Goal: Information Seeking & Learning: Learn about a topic

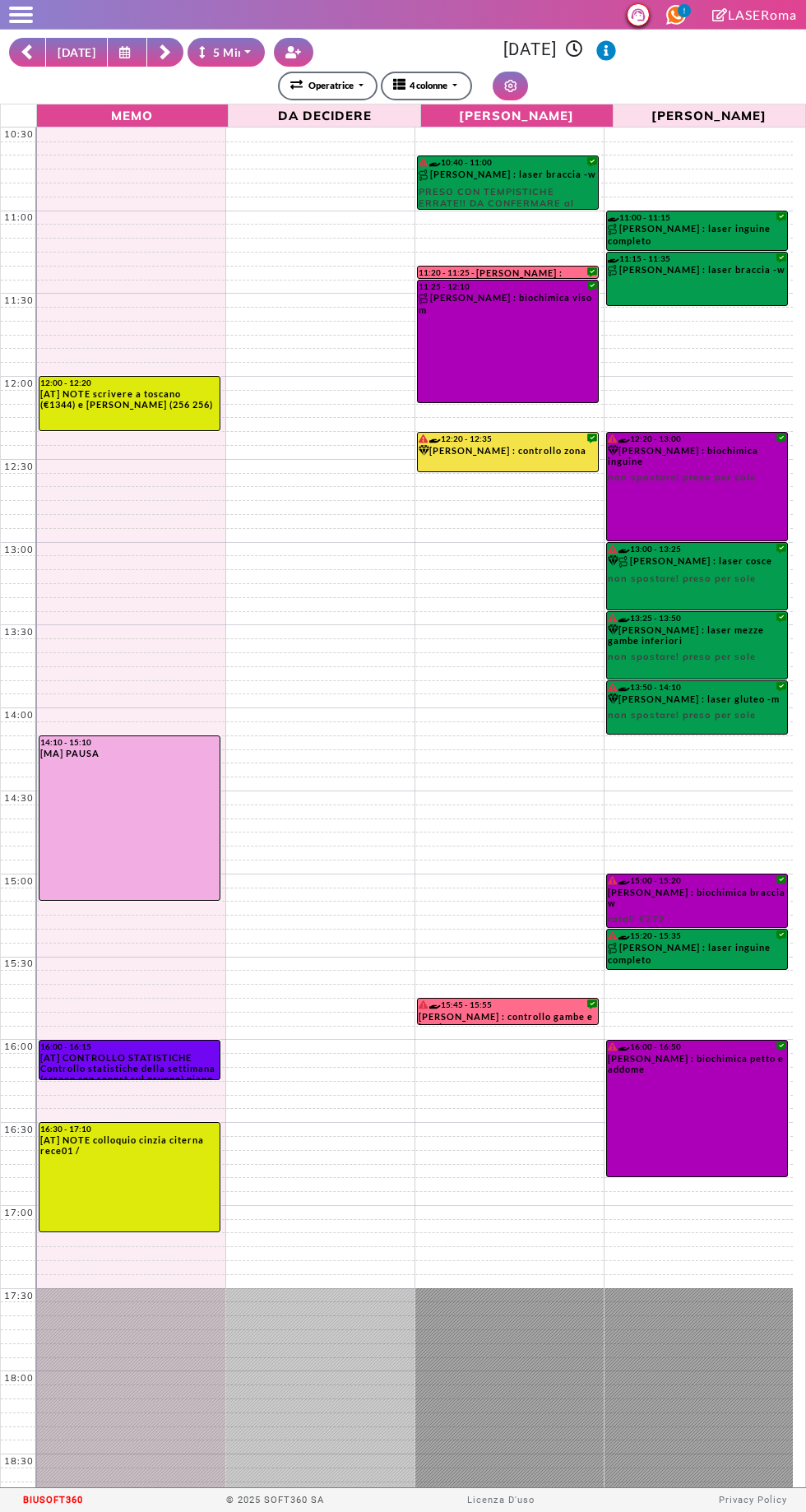
select select "*"
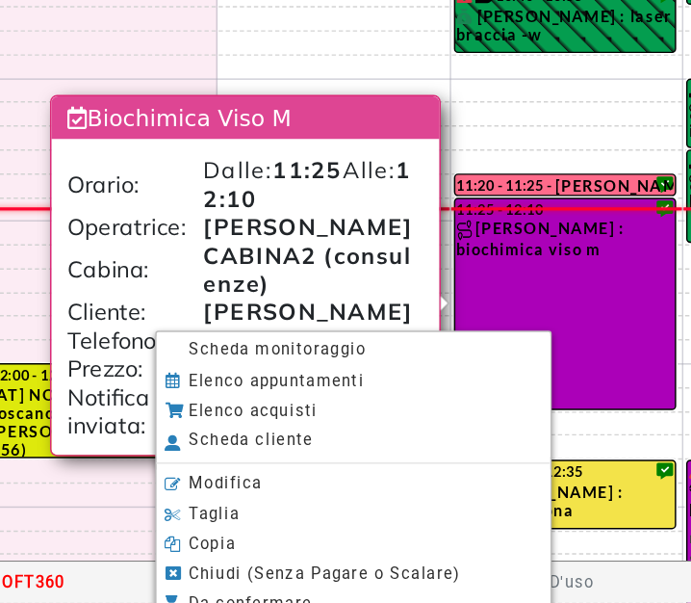
click at [194, 430] on span "Scheda monitoraggio" at bounding box center [242, 430] width 120 height 13
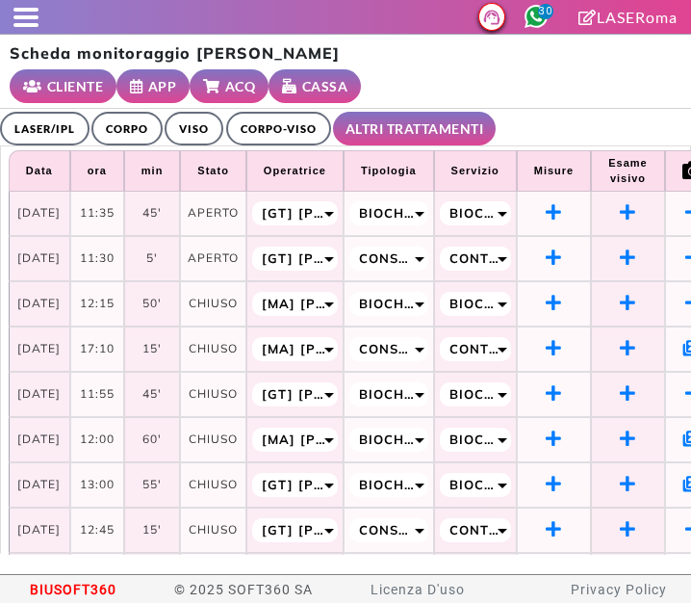
select select "**"
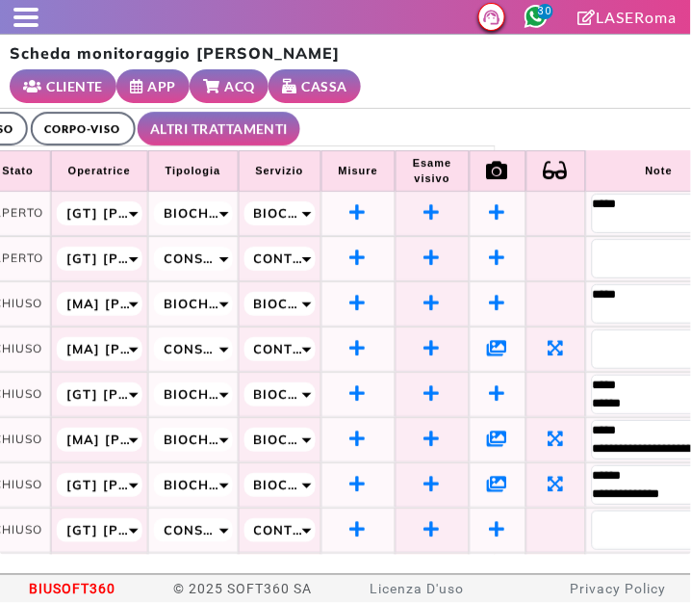
scroll to position [0, 260]
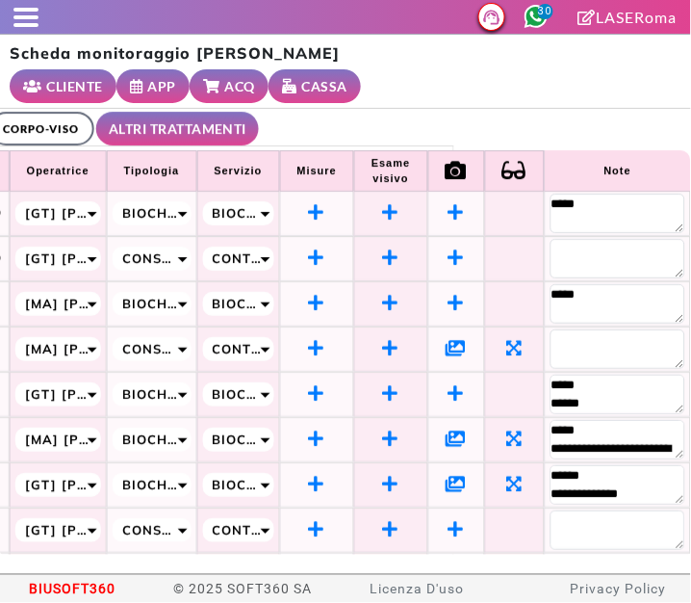
click at [24, 16] on span at bounding box center [25, 17] width 25 height 4
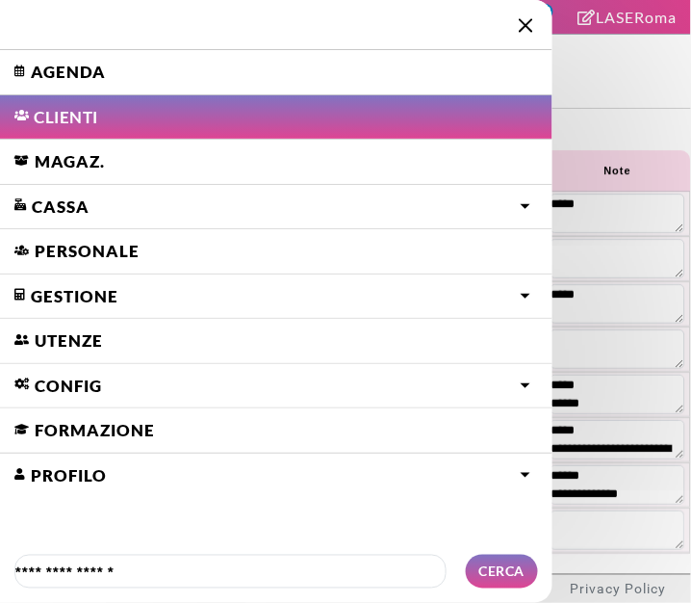
click at [53, 84] on link "Agenda" at bounding box center [276, 72] width 552 height 44
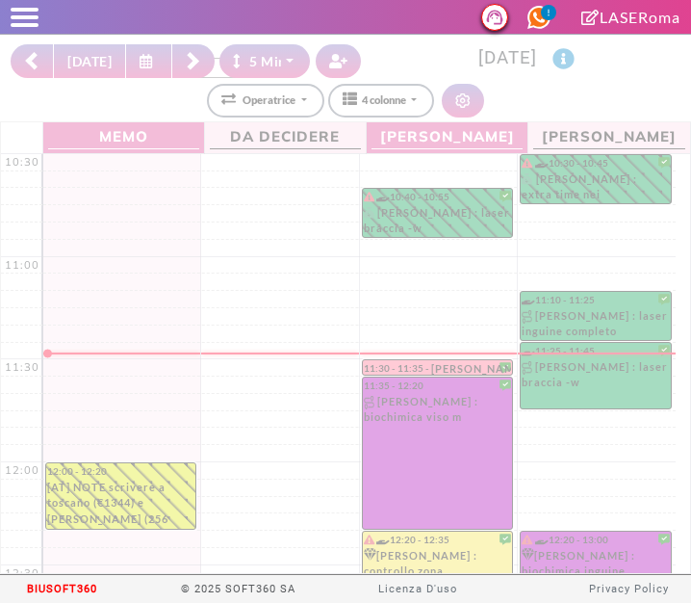
select select "*"
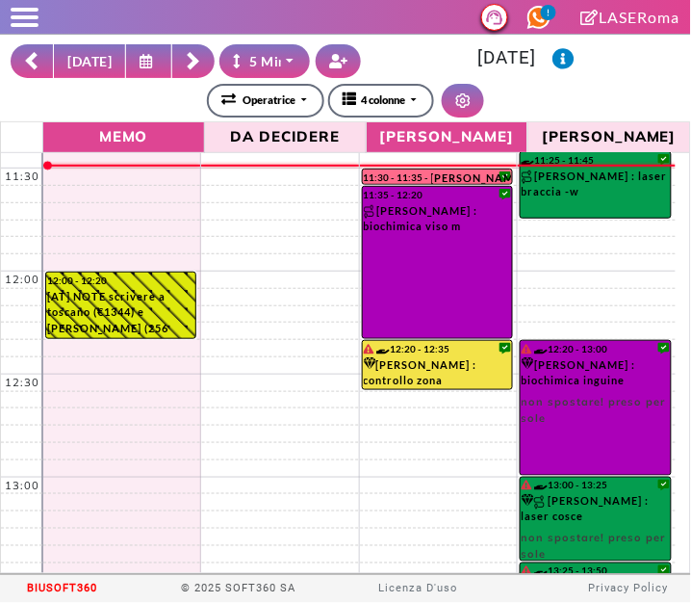
scroll to position [192, 0]
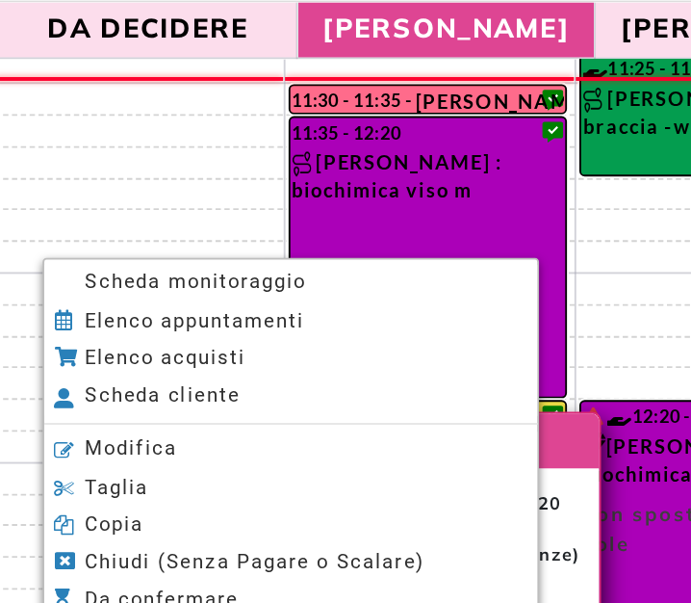
click at [260, 271] on span "Scheda monitoraggio" at bounding box center [311, 274] width 120 height 13
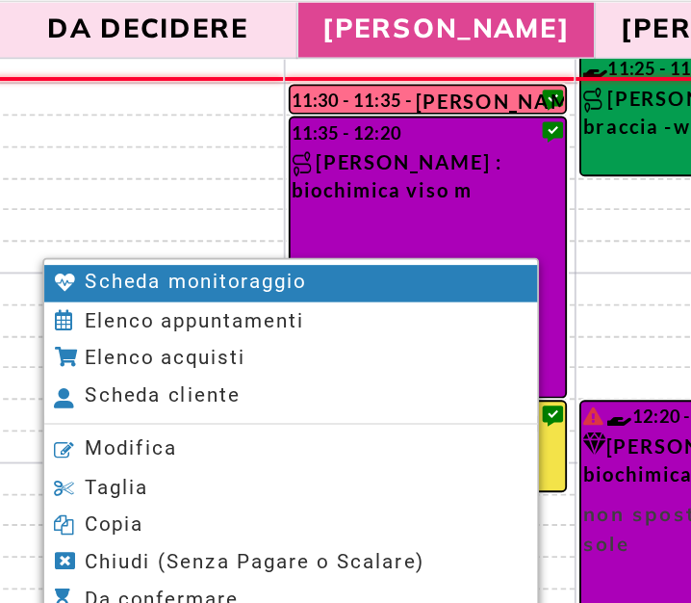
click at [259, 280] on span "Scheda monitoraggio" at bounding box center [311, 274] width 120 height 13
click at [331, 229] on div at bounding box center [345, 301] width 691 height 603
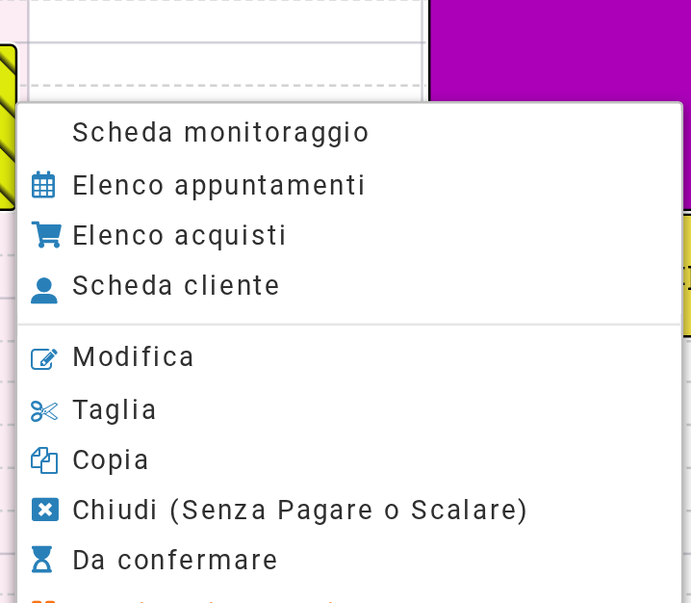
click at [322, 309] on span "Scheda monitoraggio" at bounding box center [278, 305] width 120 height 13
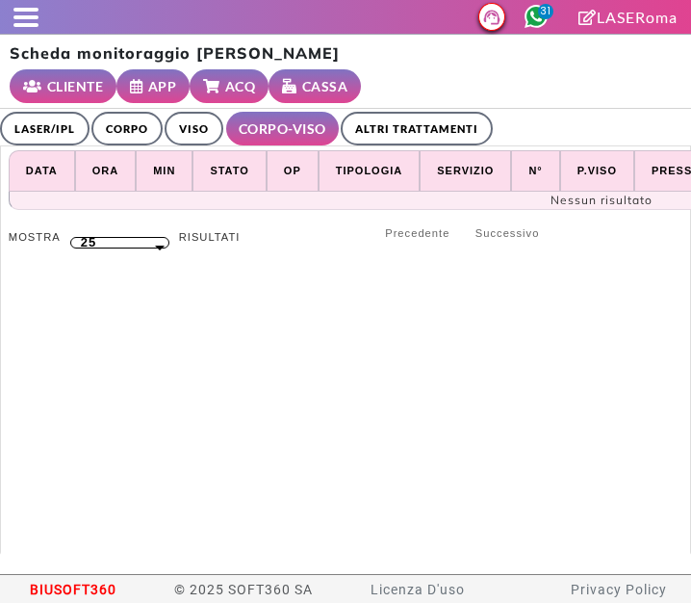
select select "**"
click at [405, 137] on link "ALTRI TRATTAMENTI" at bounding box center [417, 129] width 152 height 34
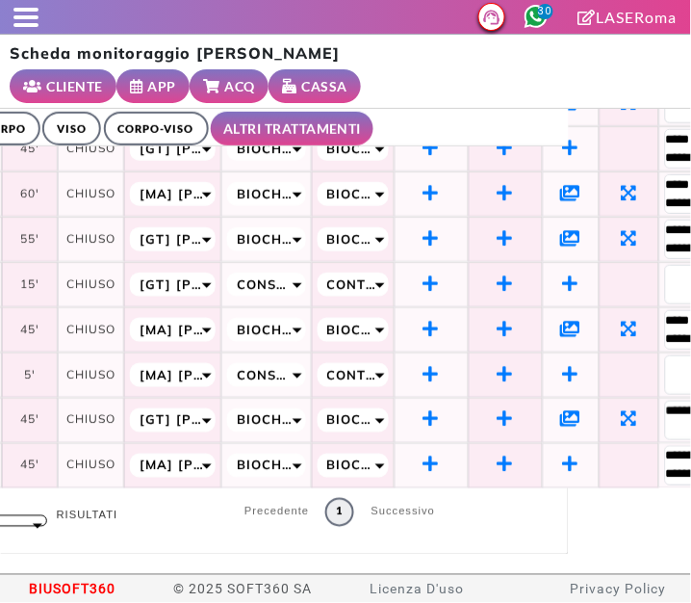
scroll to position [259, 260]
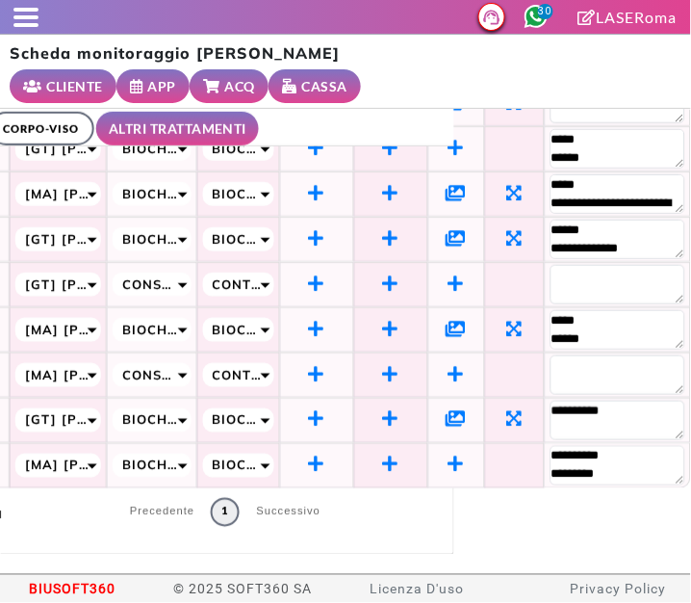
click at [449, 412] on icon at bounding box center [457, 418] width 20 height 17
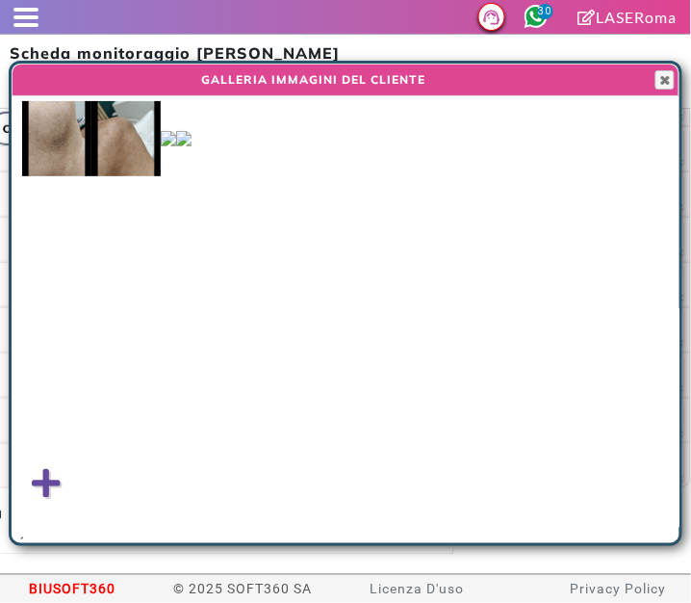
click at [176, 146] on img at bounding box center [168, 138] width 15 height 15
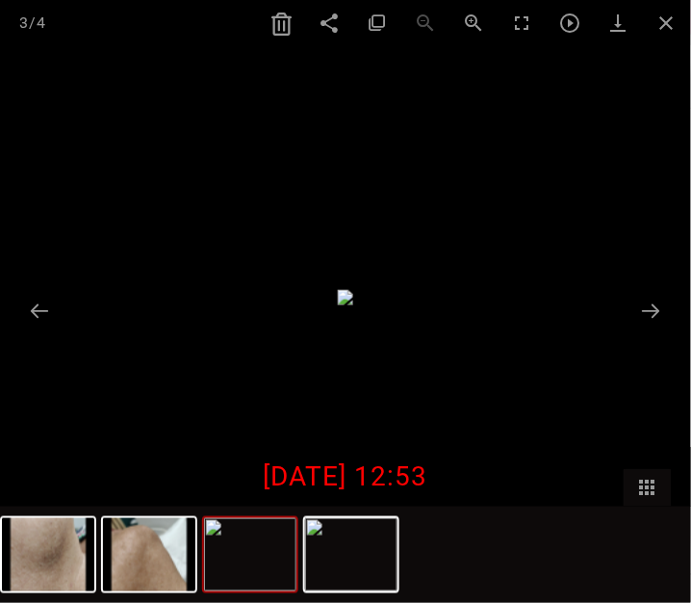
click at [254, 562] on img at bounding box center [250, 554] width 92 height 73
click at [346, 554] on img at bounding box center [351, 554] width 92 height 73
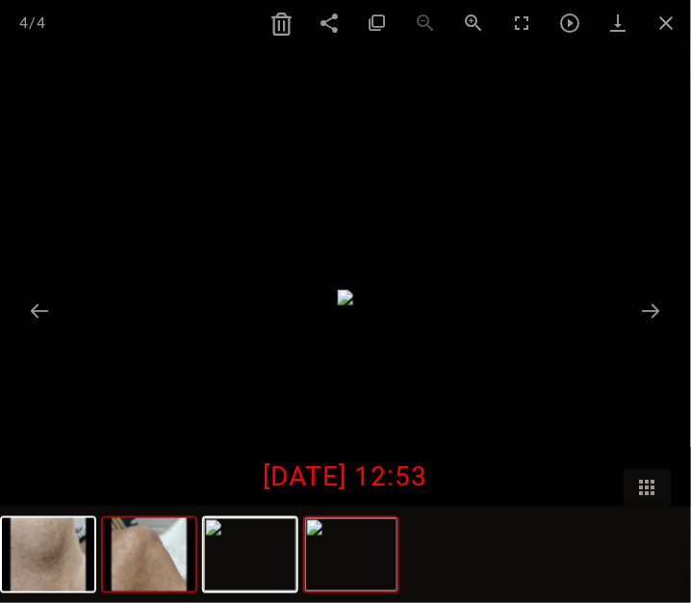
click at [192, 565] on img at bounding box center [149, 554] width 92 height 73
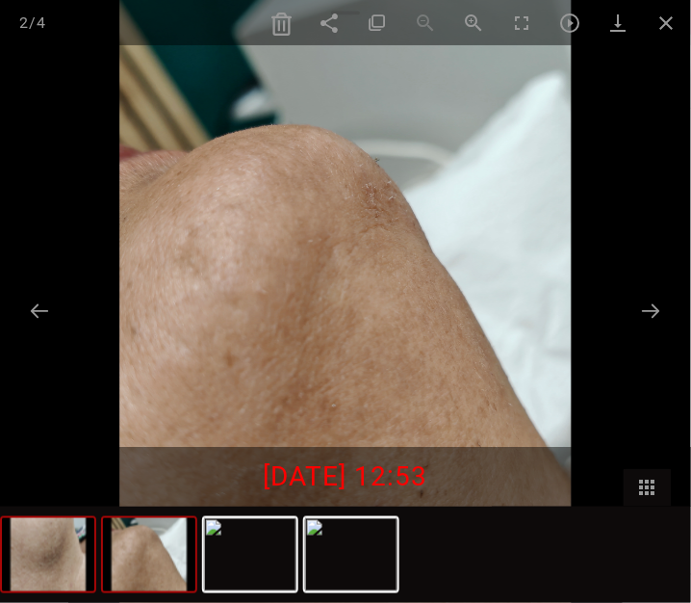
click at [68, 570] on img at bounding box center [48, 554] width 92 height 73
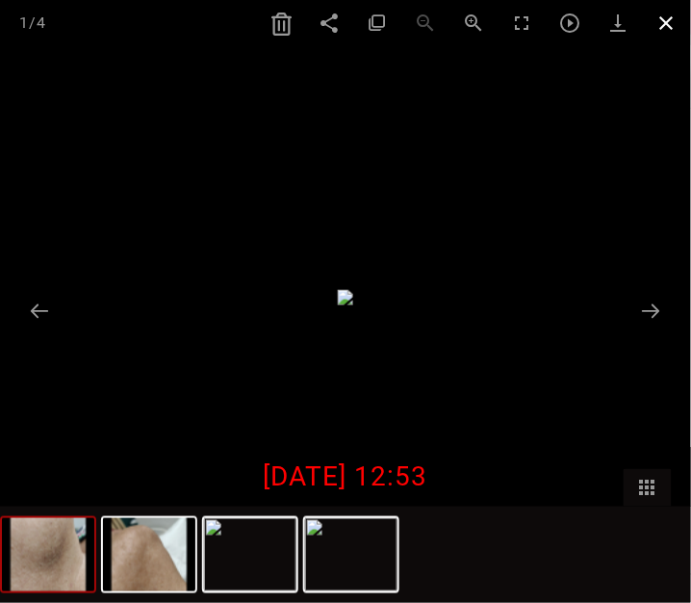
click at [680, 33] on span at bounding box center [667, 22] width 48 height 45
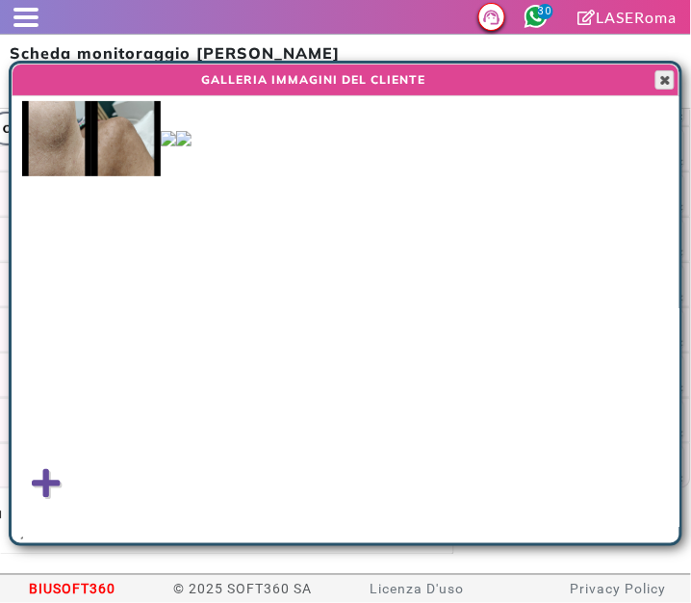
click at [659, 83] on span "button" at bounding box center [664, 79] width 15 height 15
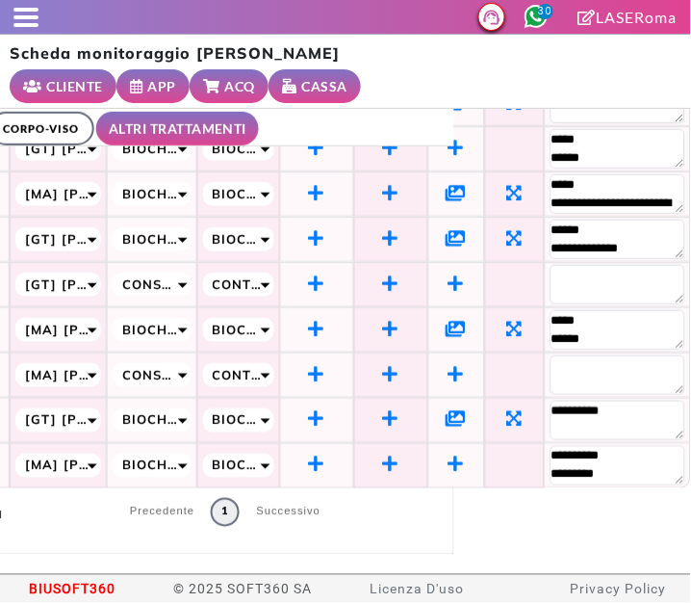
scroll to position [259, 181]
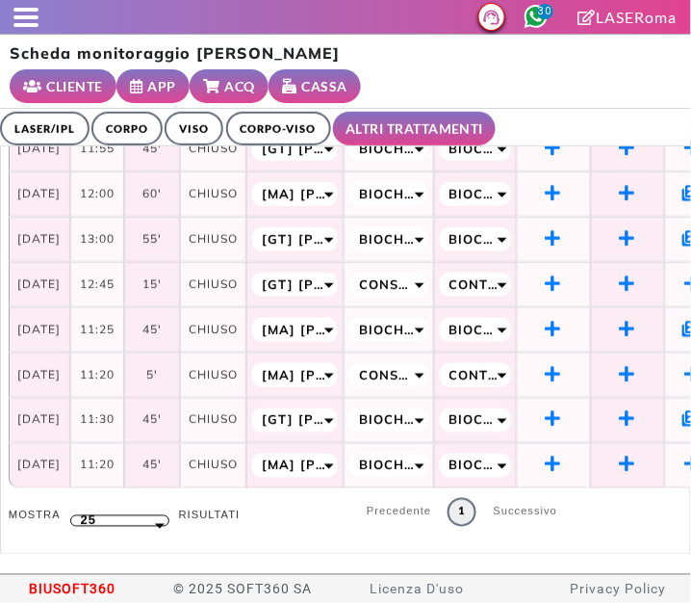
click at [57, 141] on link "LASER/IPL" at bounding box center [45, 129] width 90 height 34
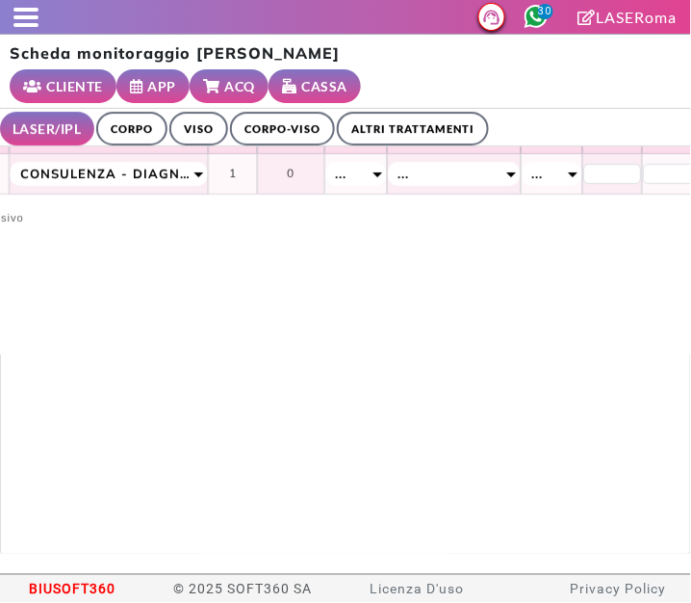
scroll to position [0, 963]
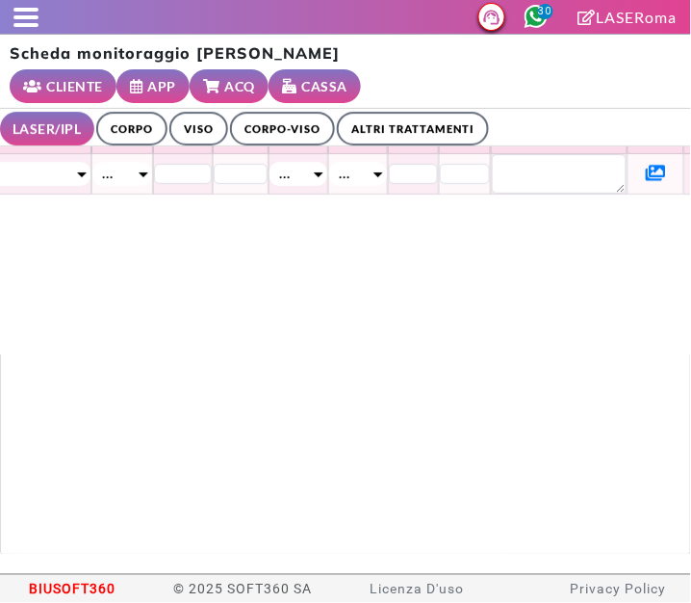
click at [646, 180] on icon at bounding box center [656, 172] width 20 height 17
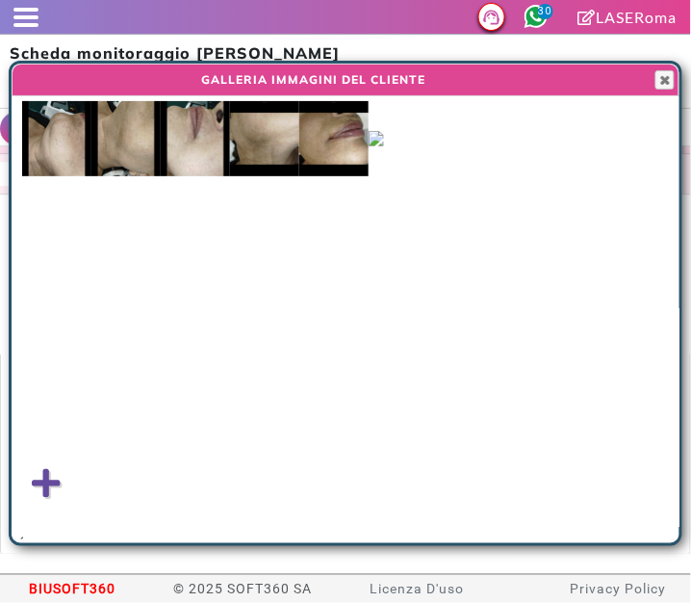
click at [384, 146] on img at bounding box center [376, 138] width 15 height 15
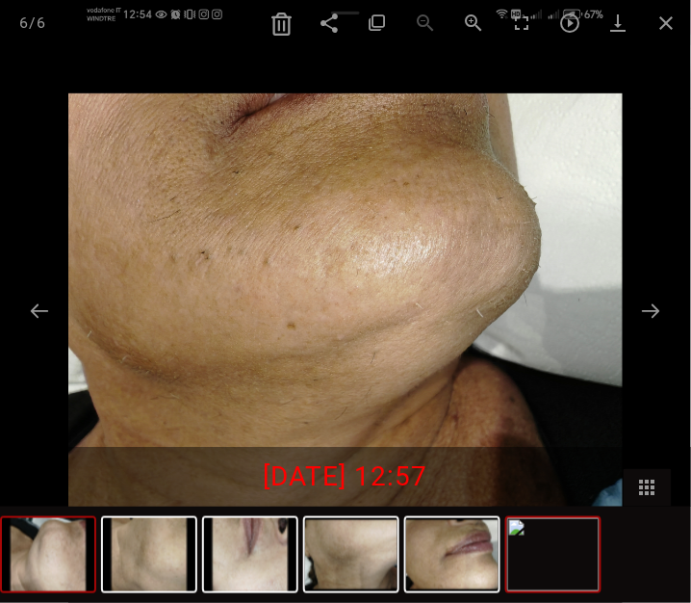
click at [69, 573] on img at bounding box center [48, 554] width 92 height 73
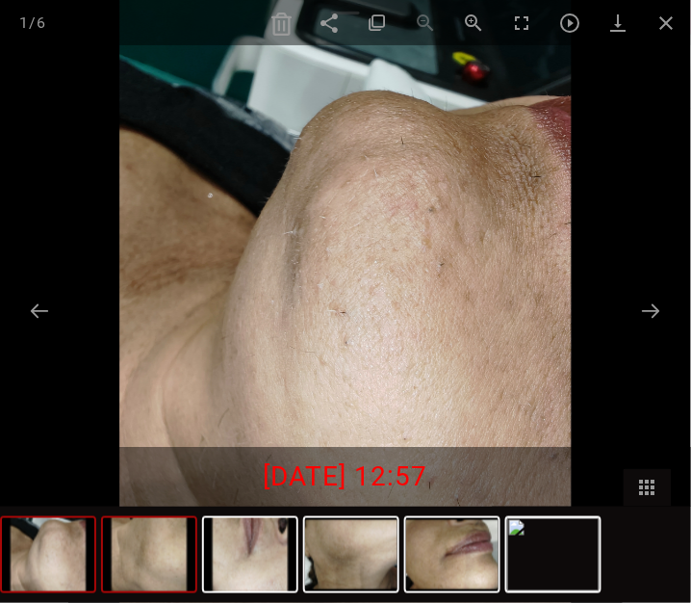
click at [169, 580] on img at bounding box center [149, 554] width 92 height 73
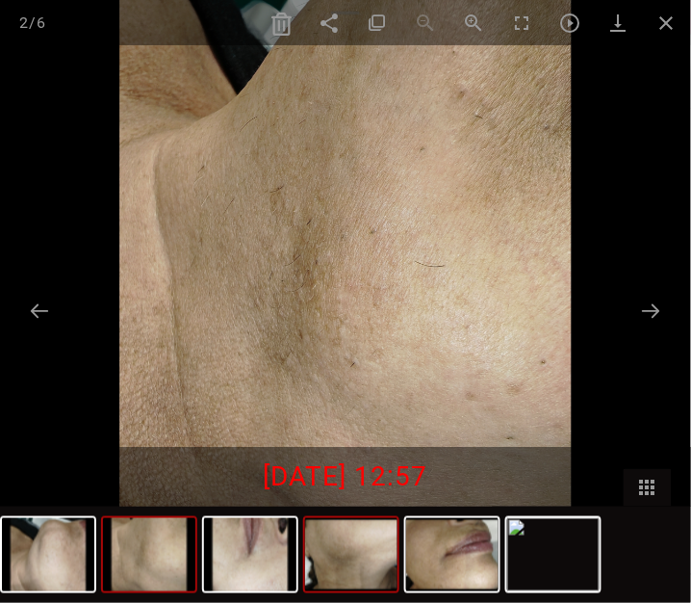
click at [346, 572] on img at bounding box center [351, 554] width 92 height 73
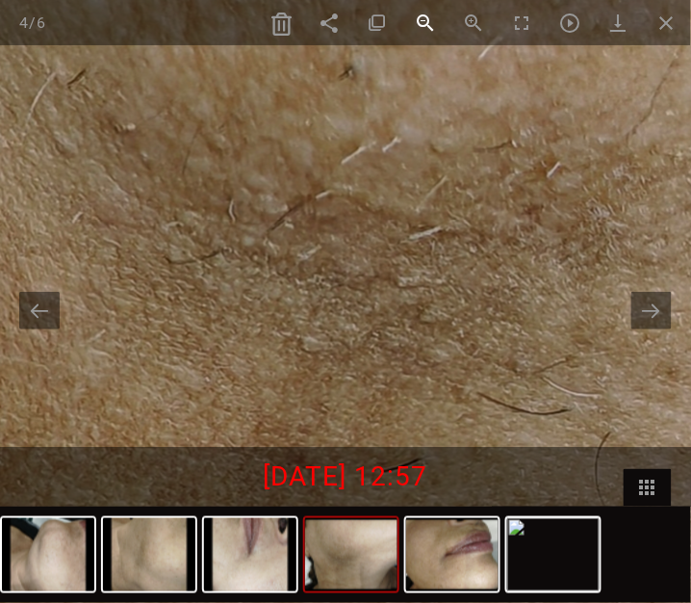
click at [445, 44] on span at bounding box center [426, 22] width 48 height 45
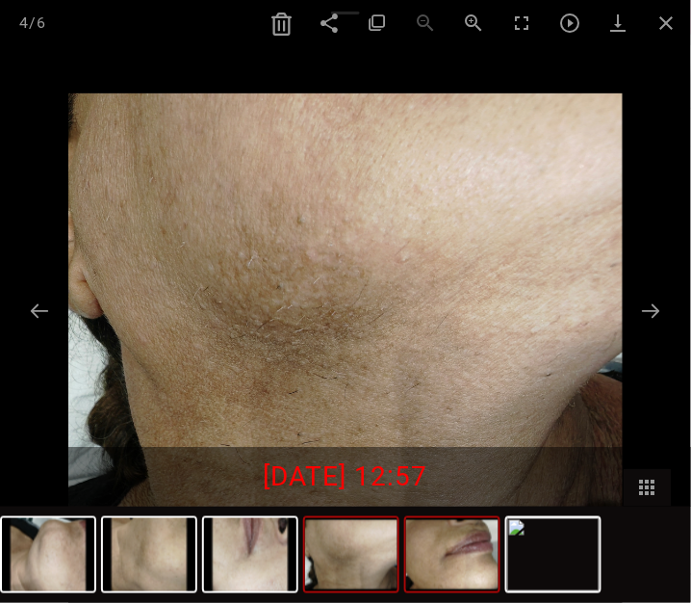
click at [454, 567] on img at bounding box center [452, 554] width 92 height 73
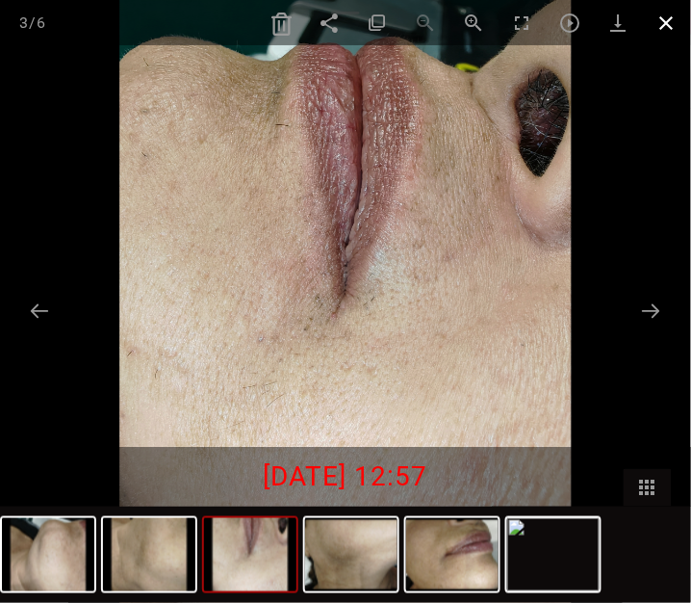
click at [664, 43] on span at bounding box center [667, 22] width 48 height 45
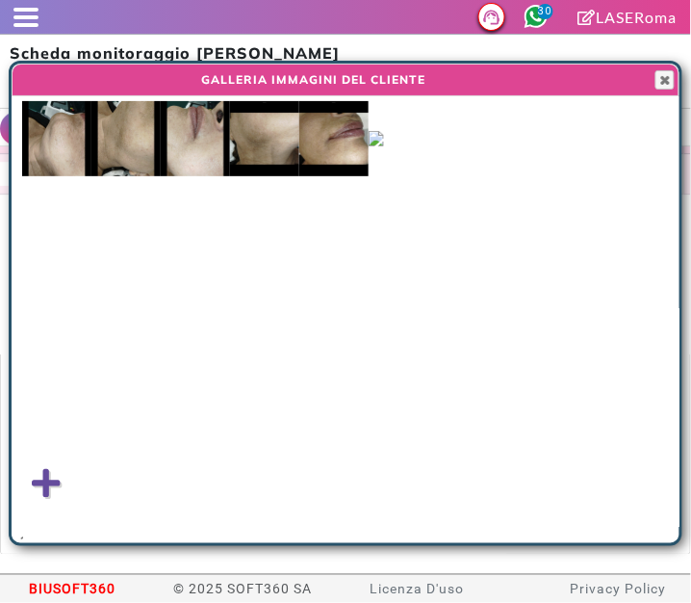
click at [680, 79] on div at bounding box center [679, 303] width 2 height 479
click at [680, 88] on div at bounding box center [679, 303] width 2 height 479
click at [680, 78] on div at bounding box center [679, 303] width 2 height 479
click at [668, 83] on span "button" at bounding box center [664, 79] width 15 height 15
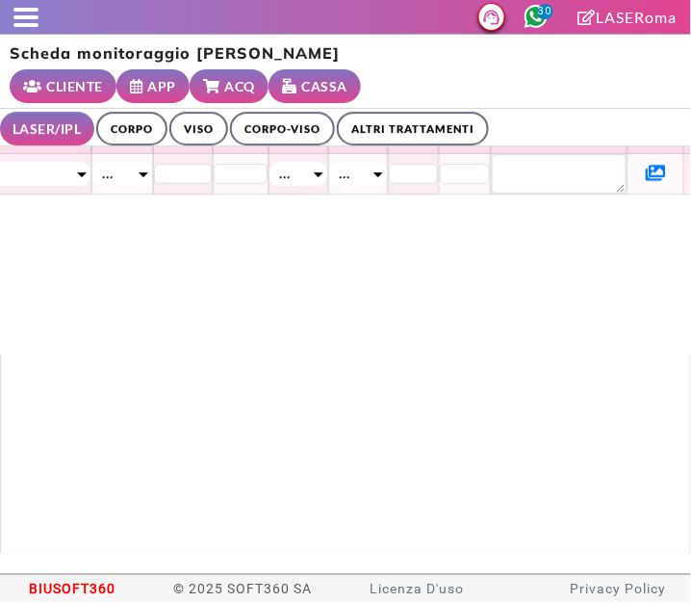
click at [414, 141] on link "ALTRI TRATTAMENTI" at bounding box center [413, 129] width 152 height 34
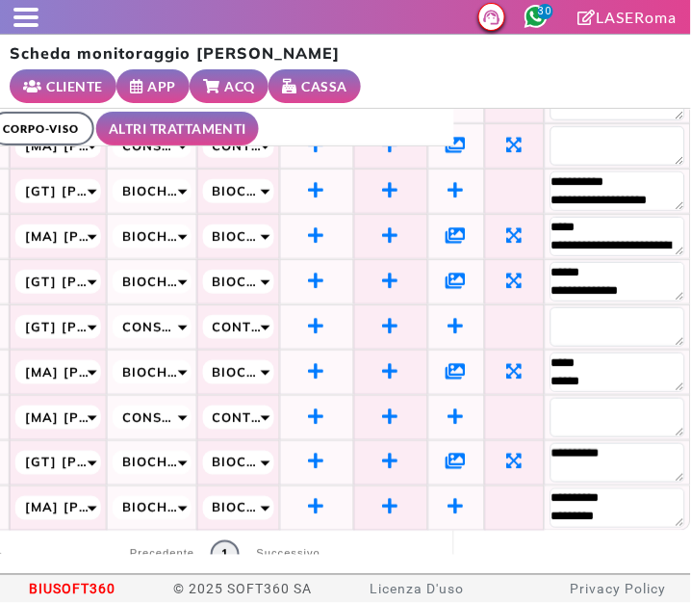
scroll to position [259, 260]
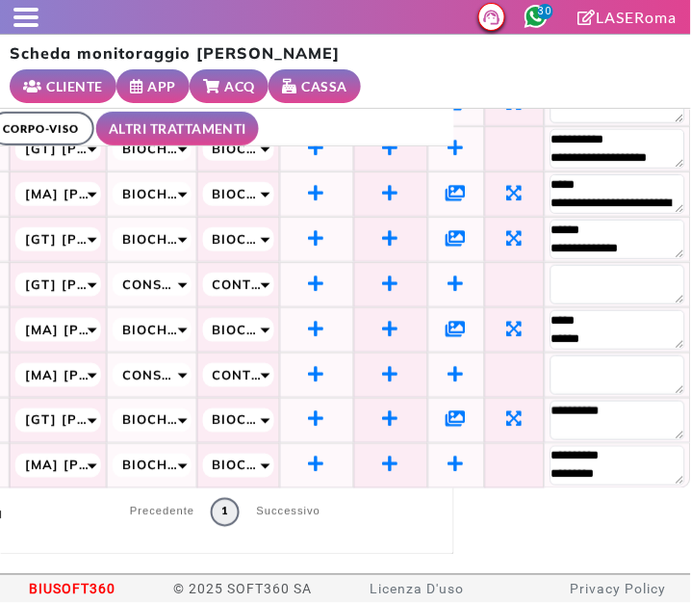
click at [447, 320] on icon at bounding box center [457, 328] width 20 height 17
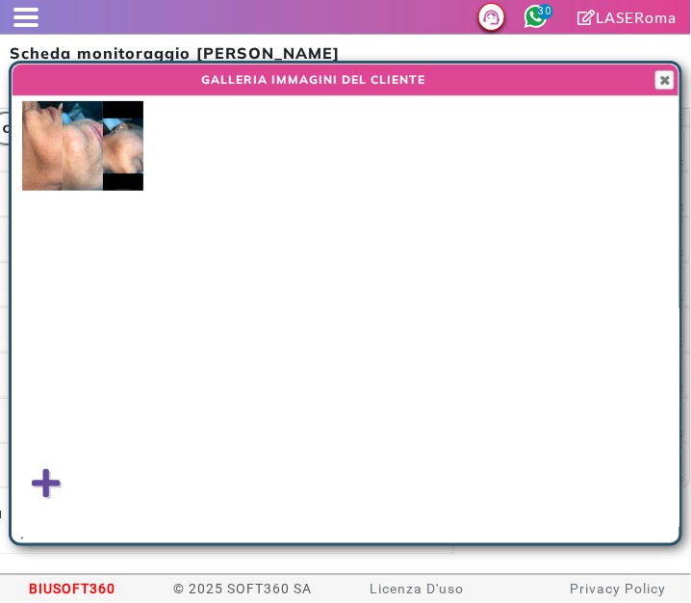
click at [119, 171] on img at bounding box center [123, 146] width 40 height 90
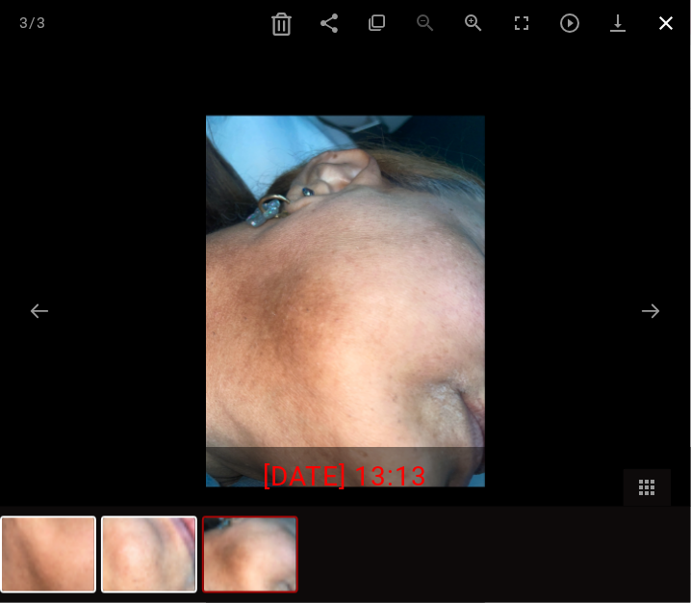
click at [670, 32] on span at bounding box center [667, 22] width 48 height 45
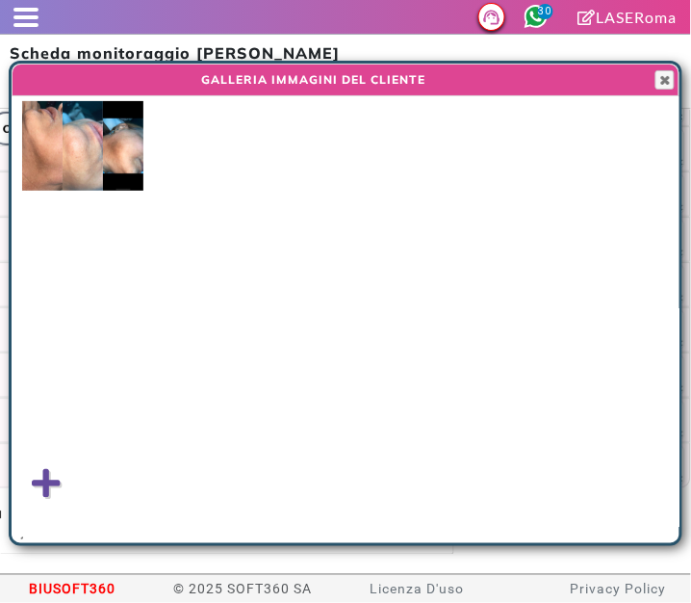
click at [680, 98] on div at bounding box center [679, 303] width 2 height 479
click at [680, 83] on div at bounding box center [679, 303] width 2 height 479
click at [658, 82] on span "button" at bounding box center [664, 79] width 15 height 15
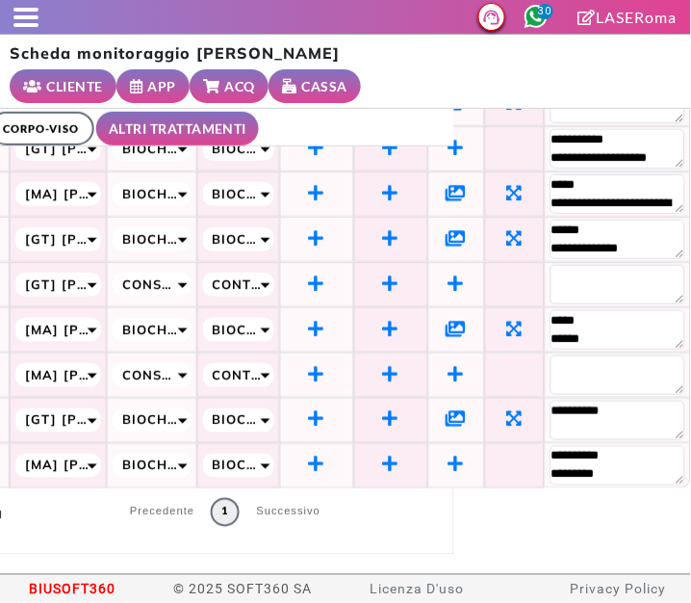
click at [449, 414] on td at bounding box center [456, 419] width 57 height 45
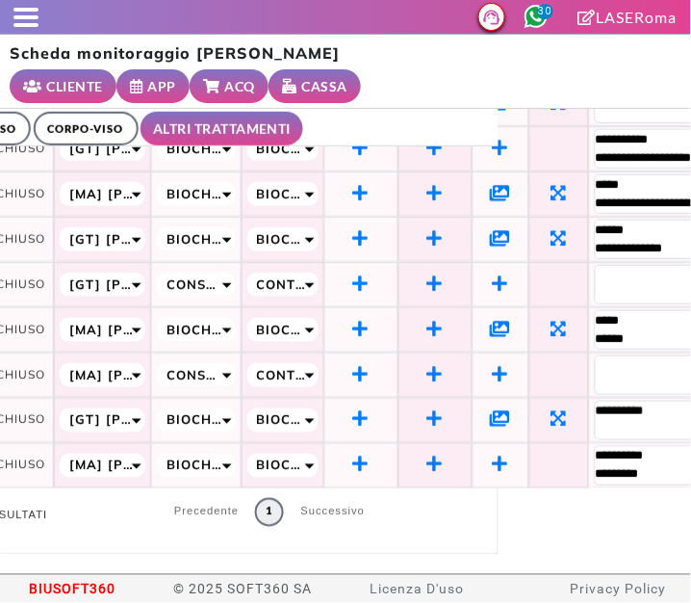
scroll to position [259, 197]
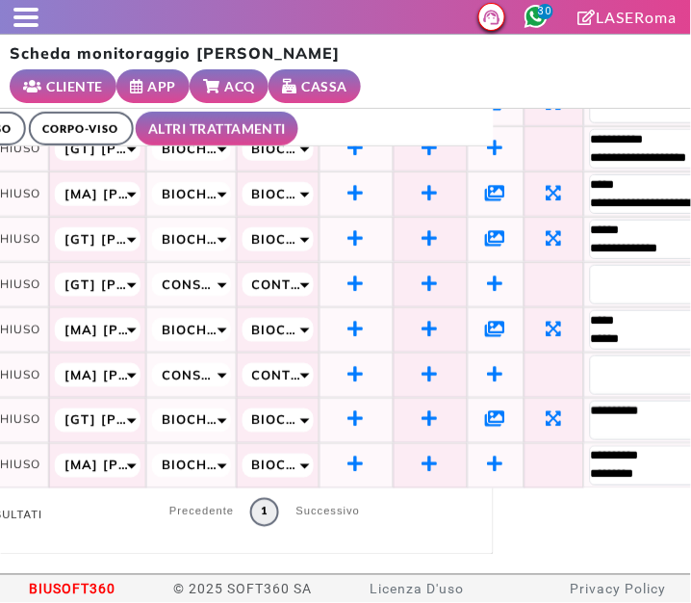
click at [506, 229] on icon at bounding box center [496, 237] width 20 height 17
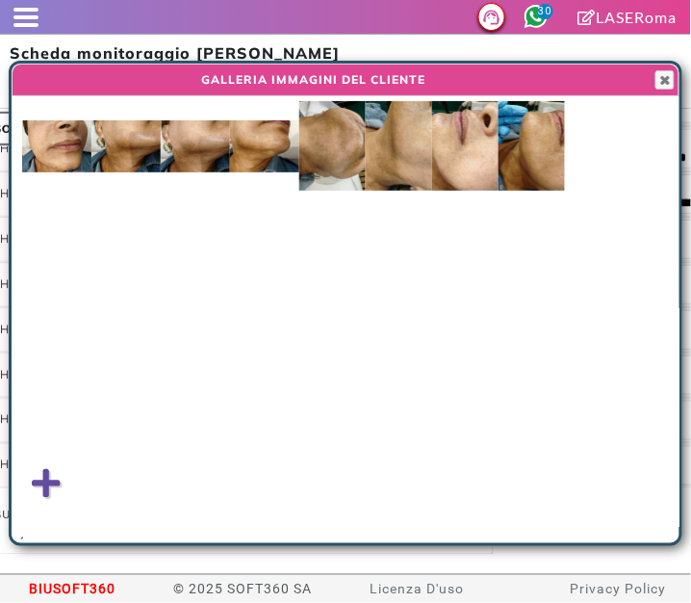
click at [272, 155] on img at bounding box center [264, 146] width 69 height 52
